Goal: Navigation & Orientation: Understand site structure

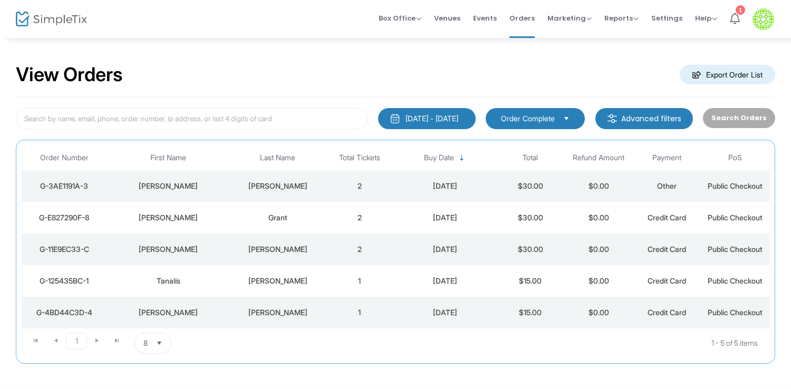
click at [735, 16] on icon at bounding box center [735, 19] width 10 height 12
click at [524, 15] on span "Orders" at bounding box center [521, 18] width 25 height 27
click at [393, 20] on span "Box Office" at bounding box center [400, 18] width 43 height 10
click at [456, 14] on span "Venues" at bounding box center [447, 18] width 26 height 27
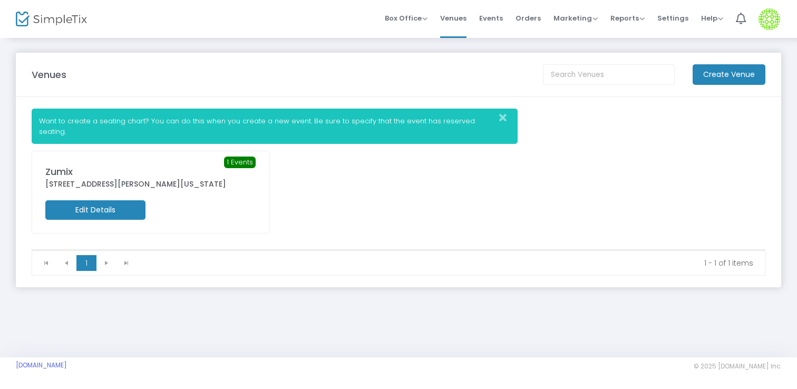
click at [486, 16] on span "Events" at bounding box center [491, 18] width 24 height 27
